Goal: Task Accomplishment & Management: Manage account settings

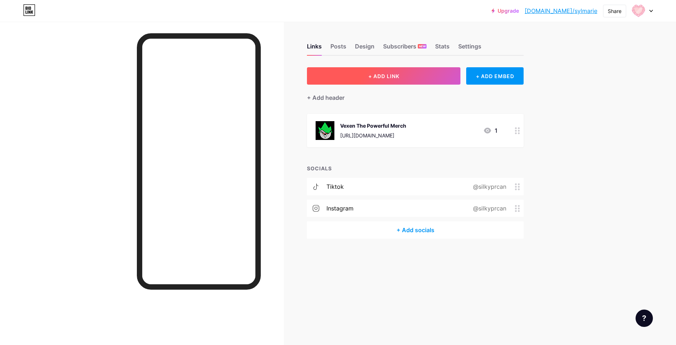
click at [410, 79] on button "+ ADD LINK" at bounding box center [384, 75] width 154 height 17
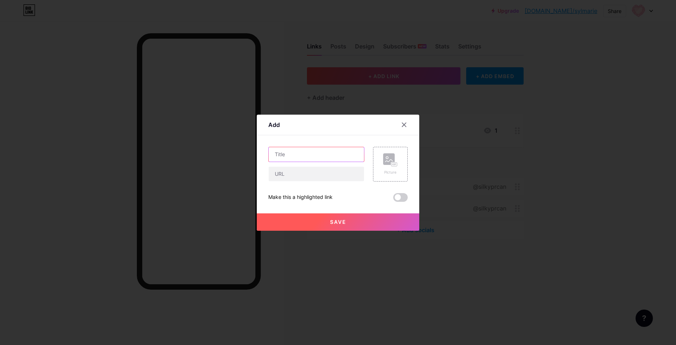
click at [303, 155] on input "text" at bounding box center [316, 154] width 95 height 14
type input "BellaRosa"
click at [286, 174] on input "text" at bounding box center [316, 174] width 95 height 14
type input "B"
click at [289, 175] on input "B" at bounding box center [316, 174] width 95 height 14
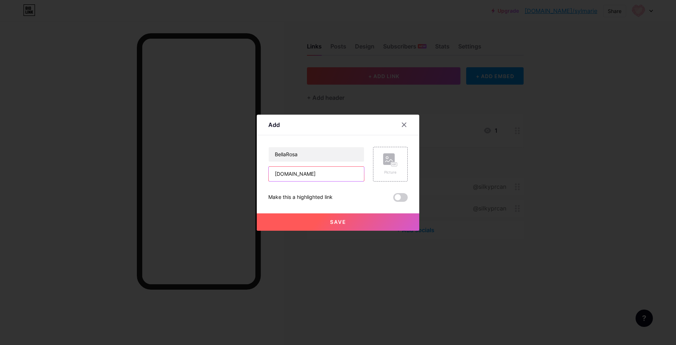
type input "[DOMAIN_NAME]"
click at [565, 200] on div at bounding box center [338, 172] width 676 height 345
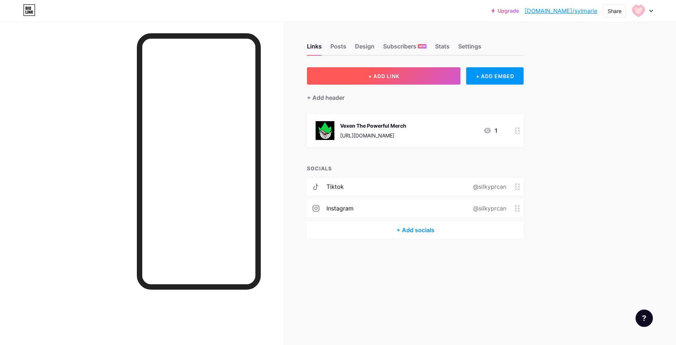
click at [386, 81] on button "+ ADD LINK" at bounding box center [384, 75] width 154 height 17
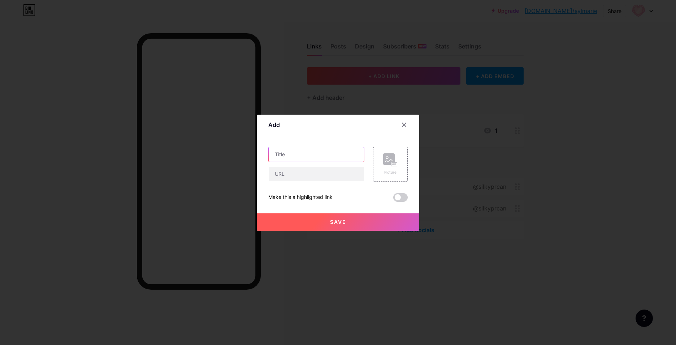
click at [304, 158] on input "text" at bounding box center [316, 154] width 95 height 14
type input "BellaRosa"
click at [280, 176] on input "text" at bounding box center [316, 174] width 95 height 14
type input "[DOMAIN_NAME]"
click at [385, 152] on div "Picture" at bounding box center [390, 164] width 35 height 35
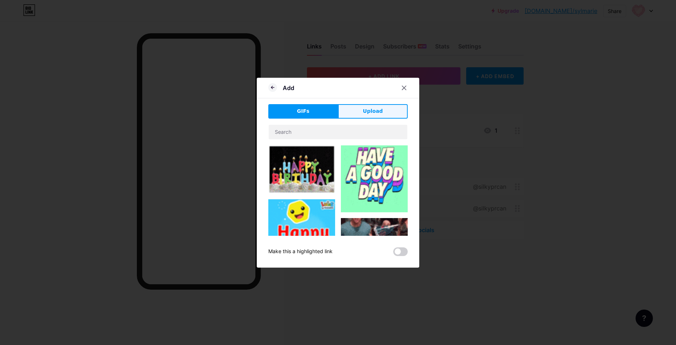
click at [364, 109] on span "Upload" at bounding box center [373, 111] width 20 height 8
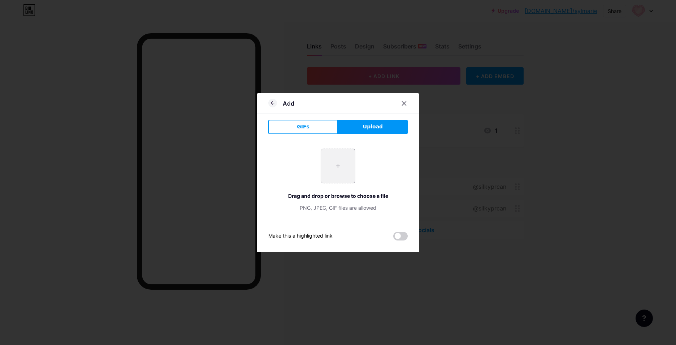
click at [340, 162] on input "file" at bounding box center [338, 166] width 34 height 34
type input "C:\fakepath\Bellarosa brand idea.png"
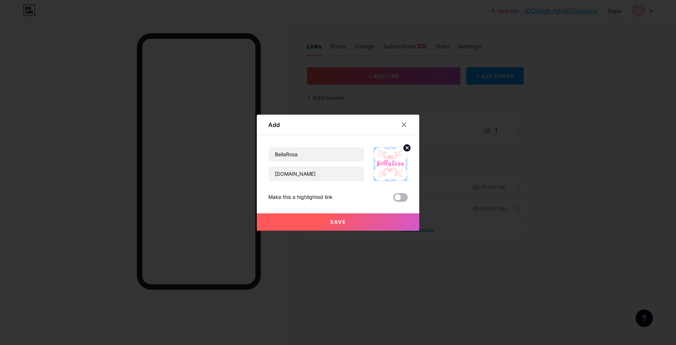
click at [397, 197] on span at bounding box center [400, 197] width 14 height 9
click at [393, 199] on input "checkbox" at bounding box center [393, 199] width 0 height 0
click at [336, 222] on span "Save" at bounding box center [338, 222] width 16 height 6
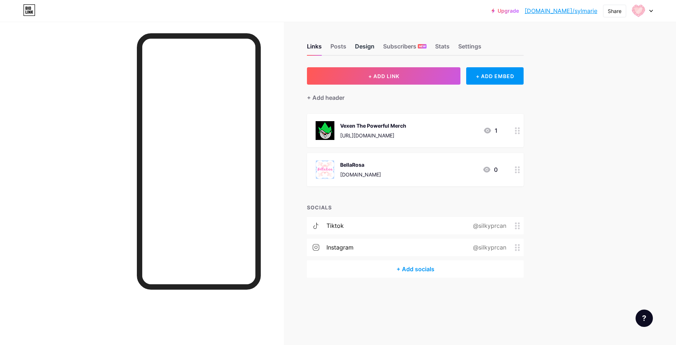
click at [369, 45] on div "Design" at bounding box center [365, 48] width 20 height 13
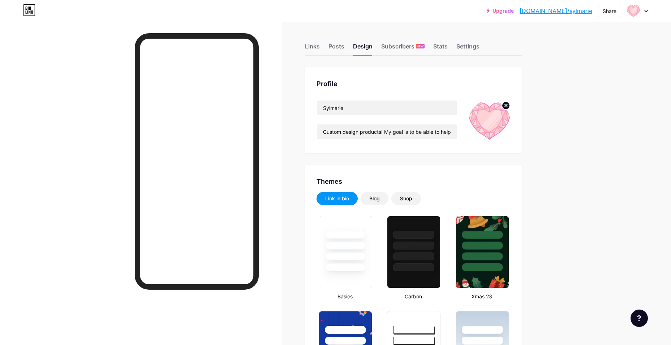
type input "#ffffff"
type input "#000000"
click at [510, 105] on circle at bounding box center [506, 106] width 8 height 8
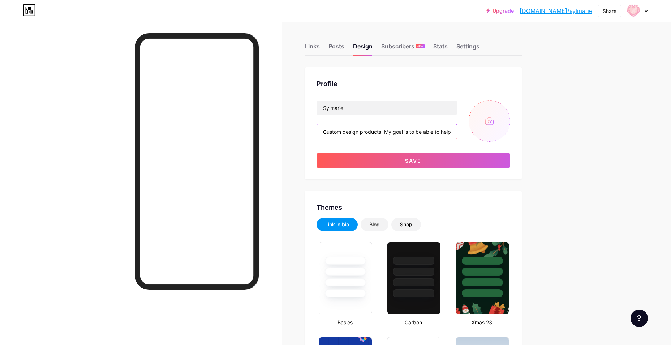
scroll to position [0, 113]
drag, startPoint x: 386, startPoint y: 132, endPoint x: 544, endPoint y: 137, distance: 158.3
type input "Custom design products! Check out my stores!"
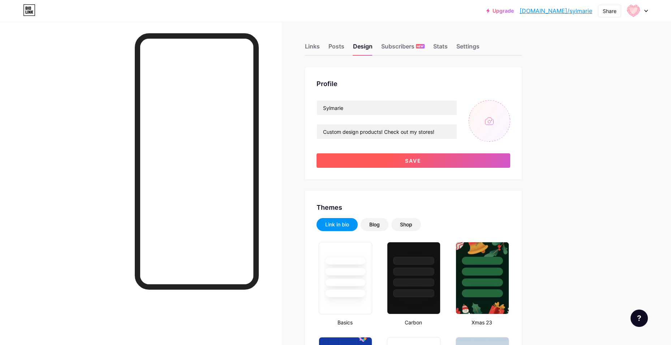
click at [433, 162] on button "Save" at bounding box center [413, 160] width 194 height 14
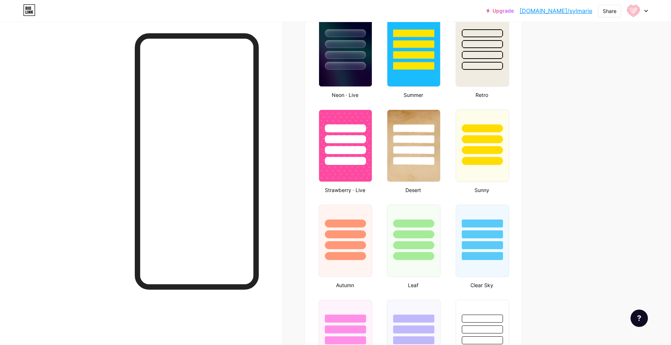
scroll to position [542, 0]
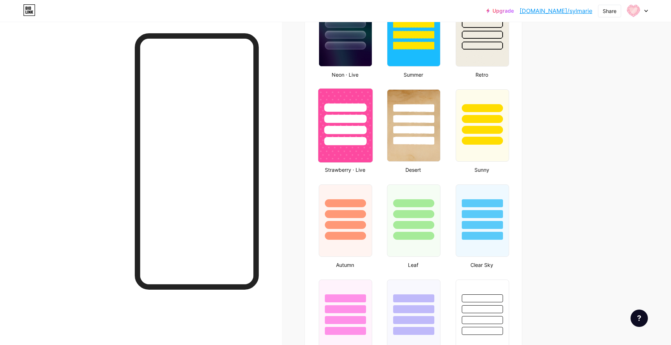
click at [364, 154] on img at bounding box center [345, 125] width 54 height 74
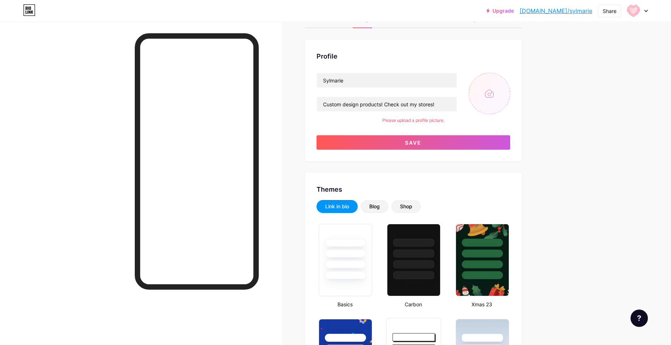
scroll to position [0, 0]
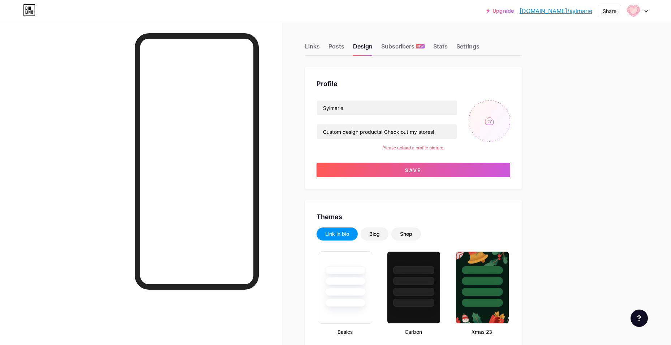
click at [483, 124] on input "file" at bounding box center [490, 121] width 42 height 42
click at [436, 169] on button "Save" at bounding box center [413, 170] width 194 height 14
click at [482, 121] on input "file" at bounding box center [490, 121] width 42 height 42
click at [315, 47] on div "Links" at bounding box center [312, 48] width 15 height 13
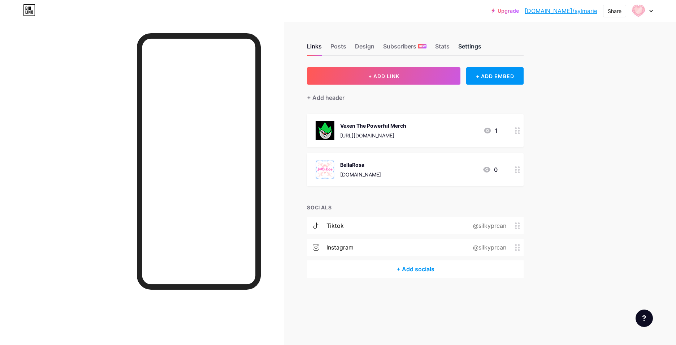
click at [469, 46] on div "Settings" at bounding box center [469, 48] width 23 height 13
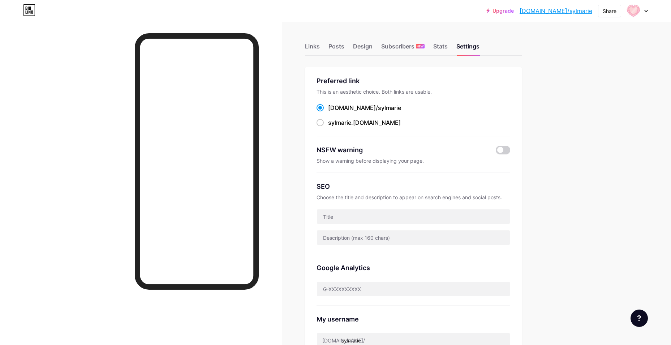
click at [645, 13] on div at bounding box center [637, 10] width 21 height 13
click at [578, 100] on li "Logout" at bounding box center [603, 102] width 90 height 20
